Goal: Task Accomplishment & Management: Use online tool/utility

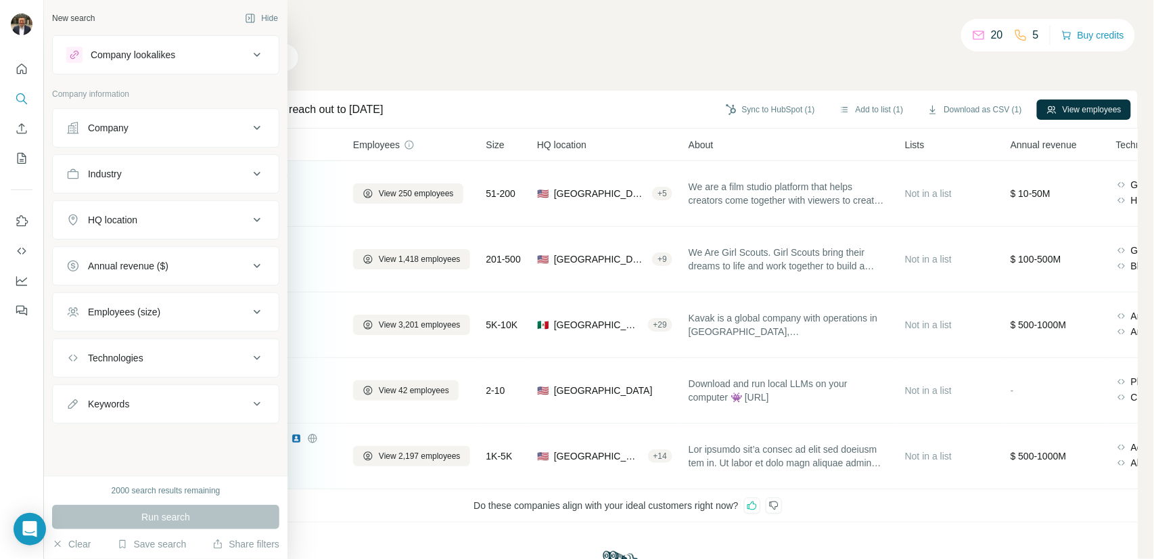
click at [112, 135] on button "Company" at bounding box center [166, 128] width 226 height 32
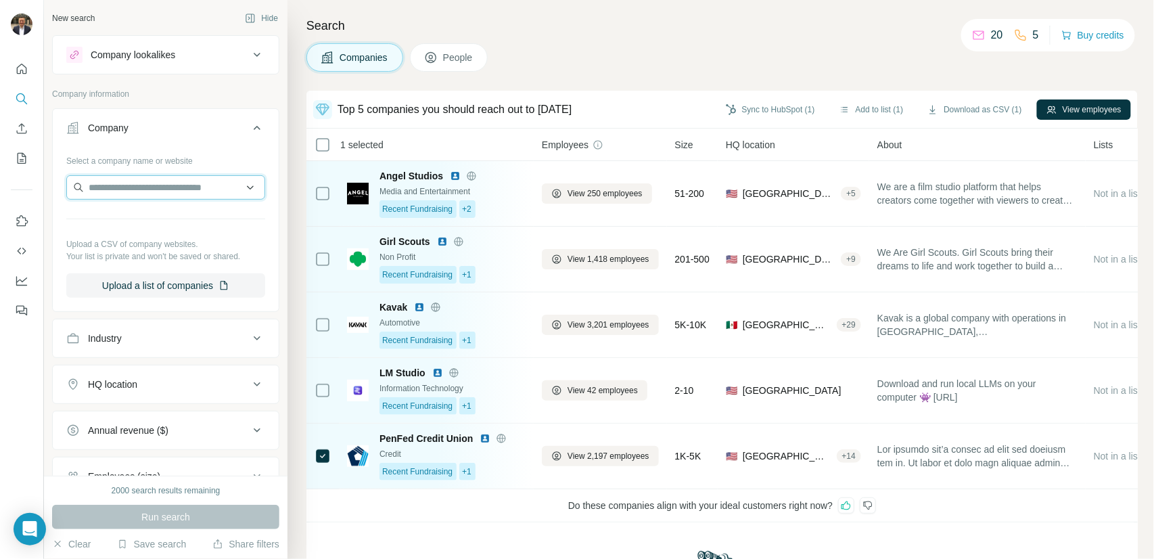
click at [149, 193] on input "text" at bounding box center [165, 187] width 199 height 24
type input "*********"
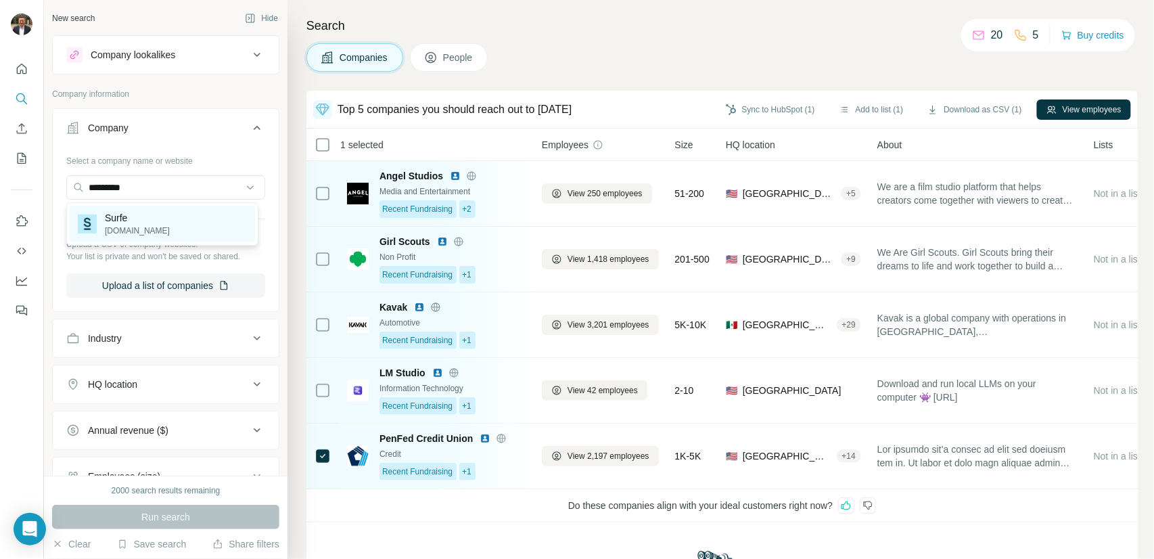
click at [117, 233] on p "[DOMAIN_NAME]" at bounding box center [137, 231] width 65 height 12
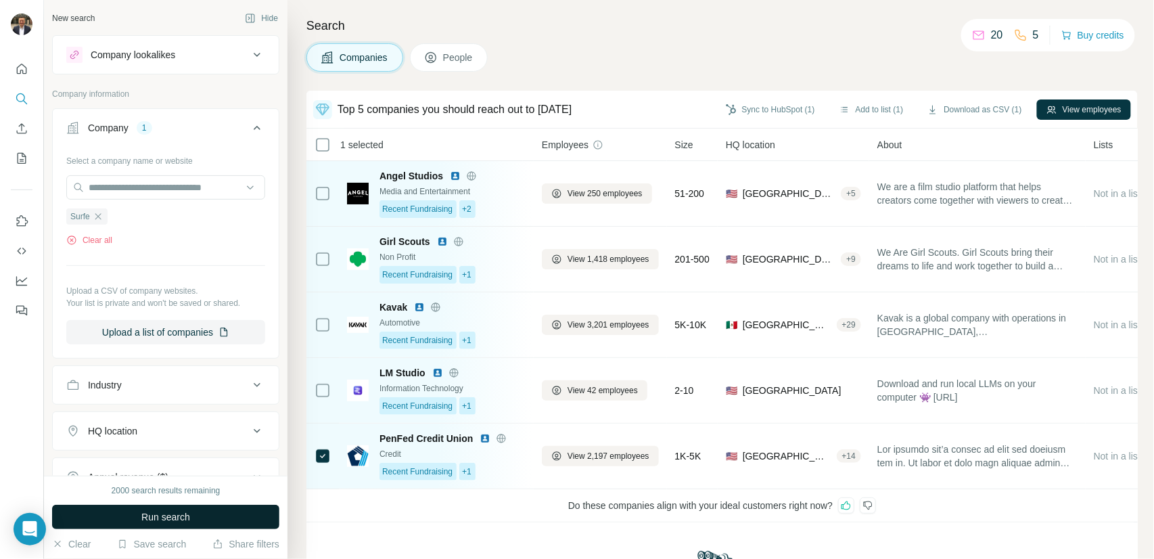
click at [164, 515] on span "Run search" at bounding box center [165, 517] width 49 height 14
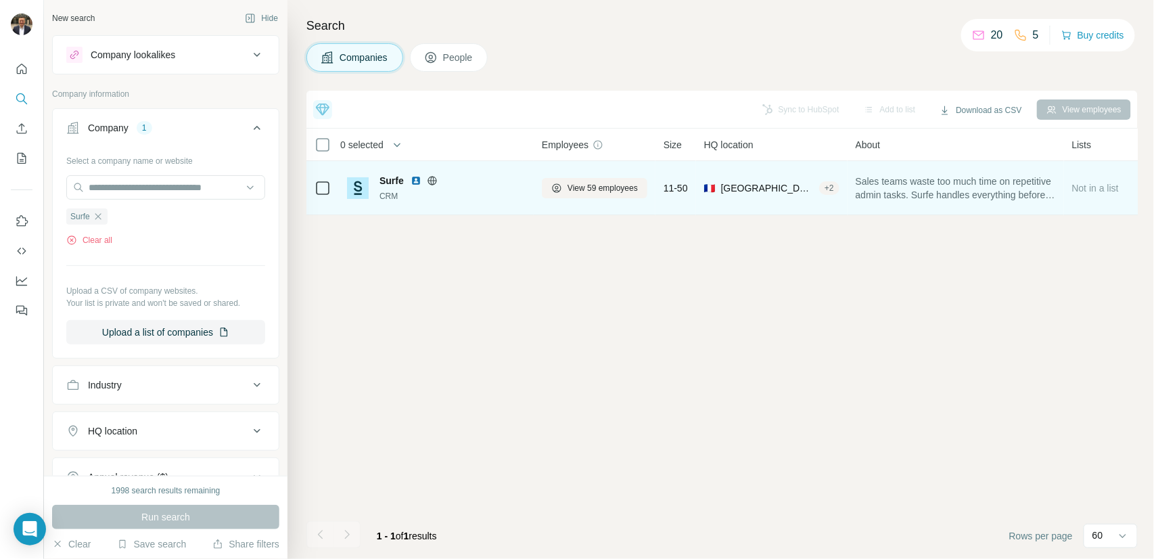
click at [312, 187] on td at bounding box center [322, 188] width 32 height 54
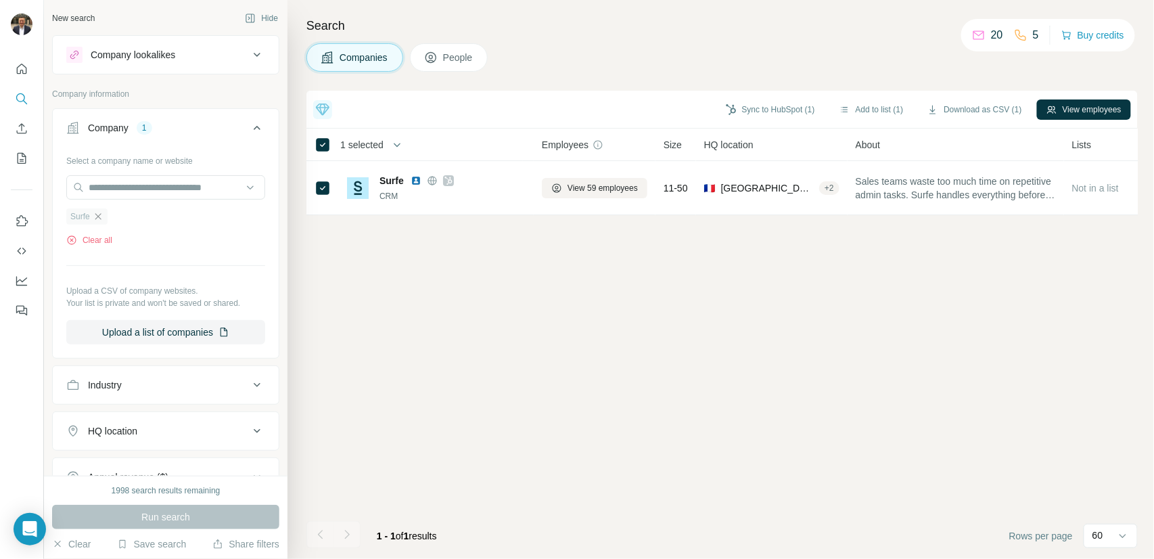
click at [95, 218] on icon "button" at bounding box center [98, 216] width 11 height 11
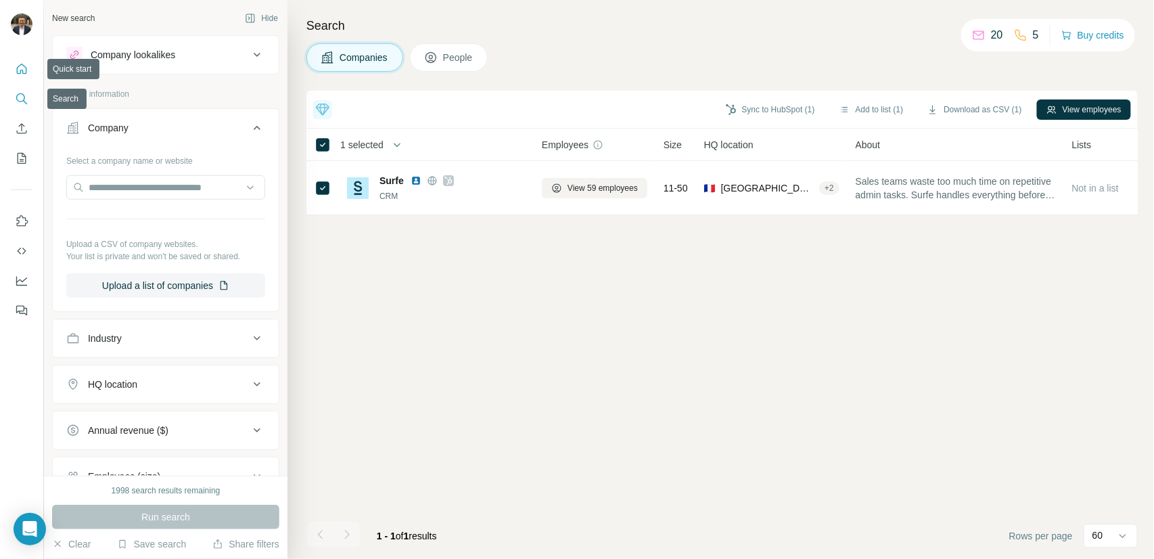
click at [23, 68] on icon "Quick start" at bounding box center [22, 69] width 14 height 14
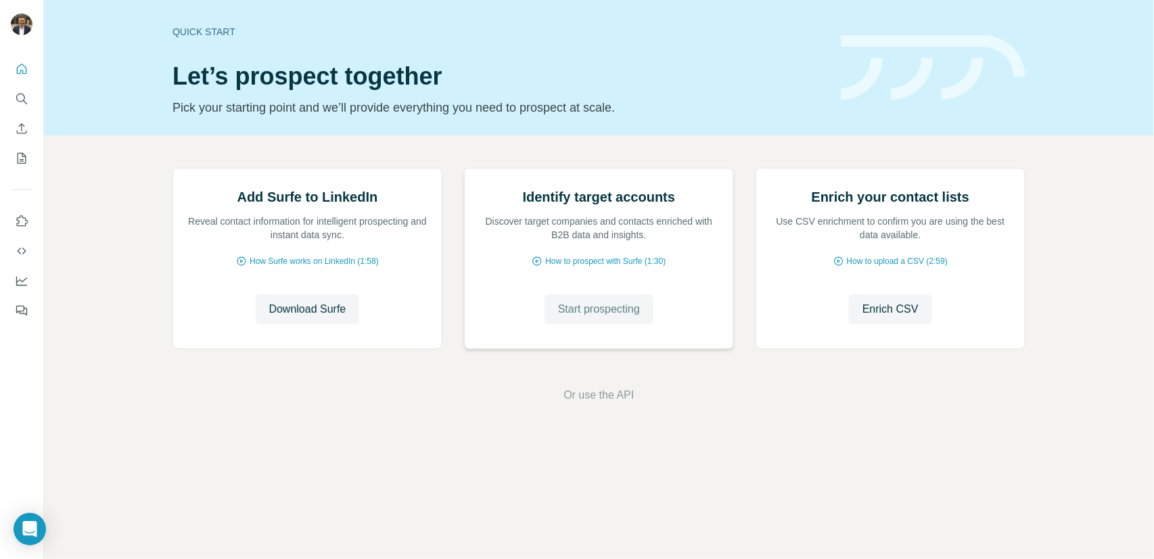
click at [608, 317] on span "Start prospecting" at bounding box center [599, 309] width 82 height 16
